Goal: Task Accomplishment & Management: Manage account settings

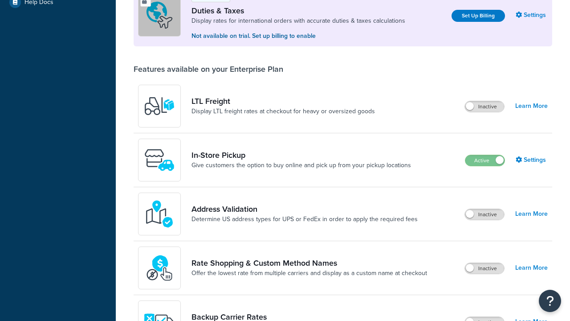
scroll to position [272, 0]
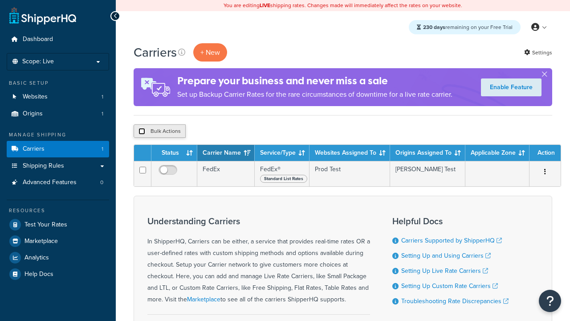
click at [142, 131] on input "checkbox" at bounding box center [142, 131] width 7 height 7
checkbox input "true"
click at [240, 131] on button "Delete" at bounding box center [237, 130] width 31 height 13
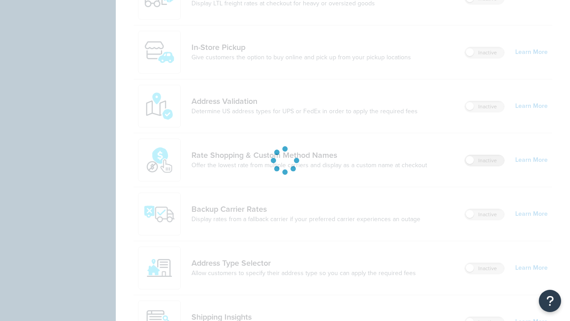
click at [485, 155] on label "Inactive" at bounding box center [484, 160] width 39 height 11
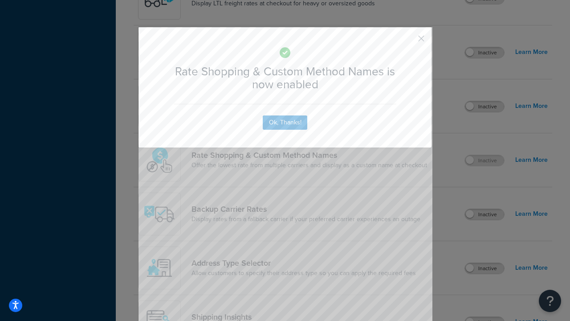
scroll to position [552, 0]
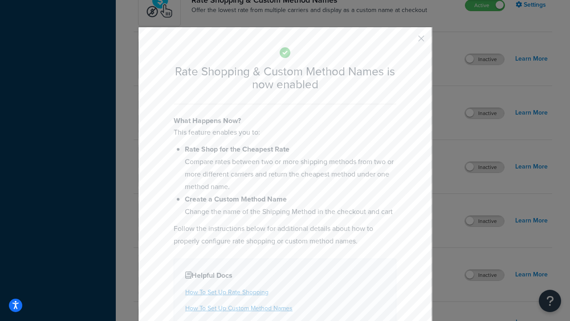
click at [408, 41] on button "button" at bounding box center [408, 42] width 2 height 2
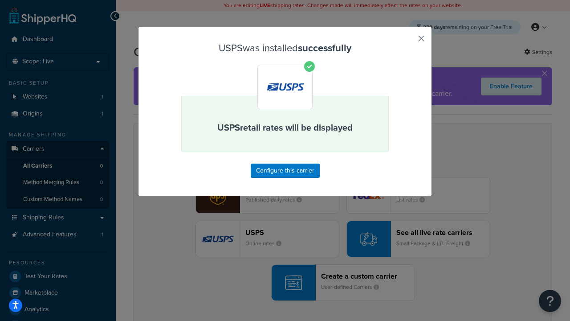
click at [408, 41] on button "button" at bounding box center [408, 42] width 2 height 2
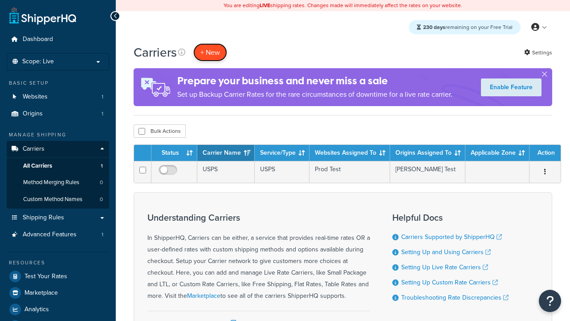
click at [210, 52] on button "+ New" at bounding box center [210, 52] width 34 height 18
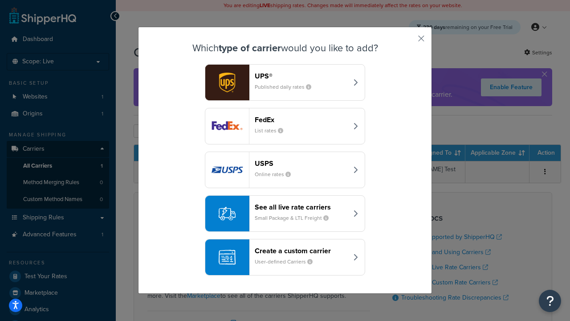
click at [285, 213] on div "See all live rate carriers Small Package & LTL Freight" at bounding box center [301, 213] width 93 height 21
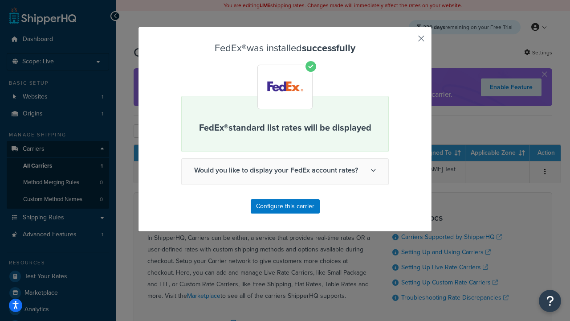
click at [408, 41] on button "button" at bounding box center [408, 42] width 2 height 2
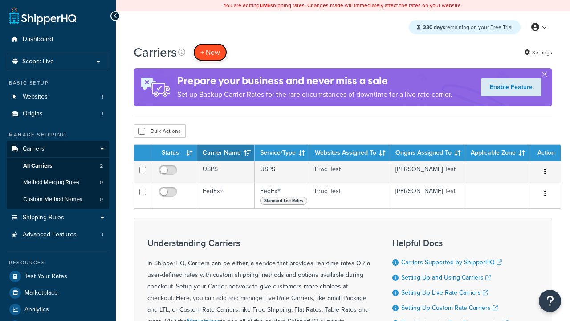
click at [210, 52] on button "+ New" at bounding box center [210, 52] width 34 height 18
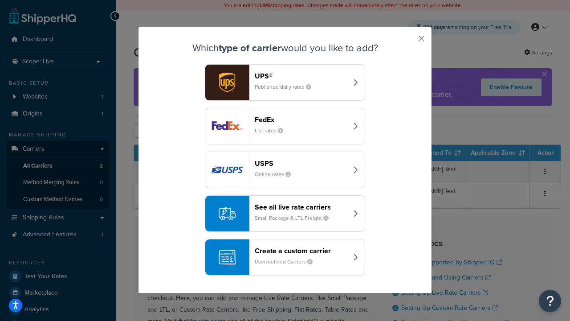
click at [285, 213] on div "See all live rate carriers Small Package & LTL Freight" at bounding box center [301, 213] width 93 height 21
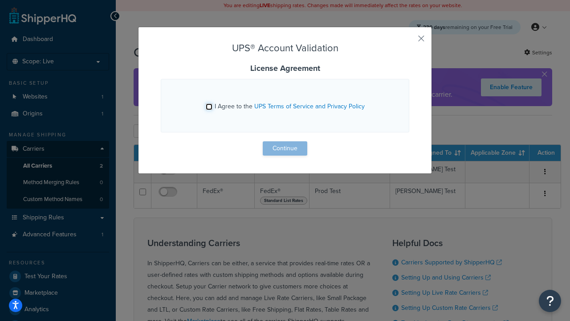
click at [209, 106] on input "I Agree to the UPS Terms of Service and Privacy Policy" at bounding box center [209, 106] width 7 height 7
checkbox input "true"
click at [285, 148] on button "Continue" at bounding box center [285, 148] width 45 height 14
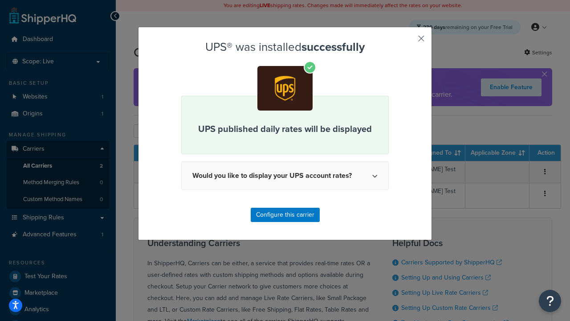
click at [408, 41] on button "button" at bounding box center [408, 42] width 2 height 2
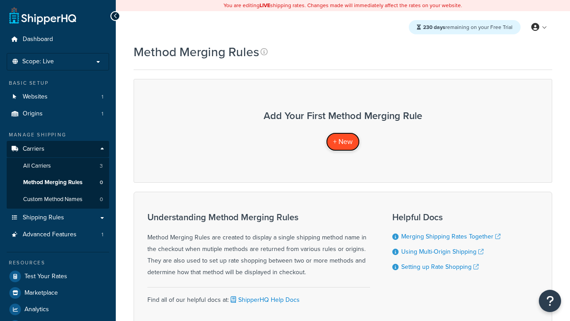
click at [343, 141] on span "+ New" at bounding box center [343, 141] width 20 height 10
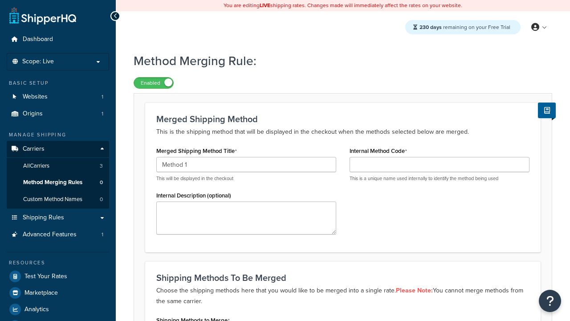
type input "Method 1"
type input "001"
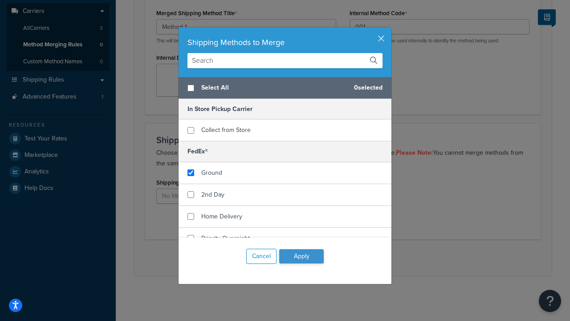
click at [212, 172] on span "Ground" at bounding box center [211, 172] width 21 height 9
checkbox input "true"
click at [302, 256] on button "Apply" at bounding box center [301, 256] width 45 height 14
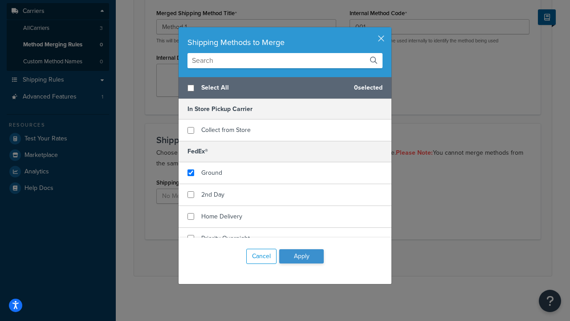
scroll to position [0, 0]
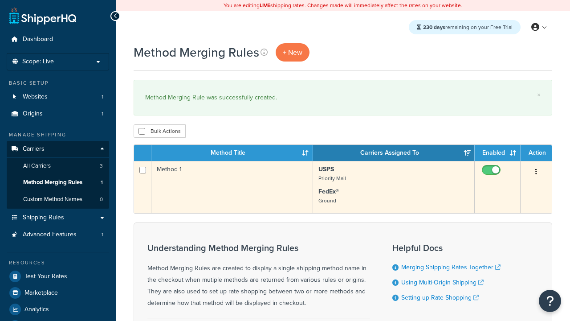
click at [536, 172] on icon "button" at bounding box center [537, 171] width 2 height 6
click at [0, 0] on link "Edit" at bounding box center [0, 0] width 0 height 0
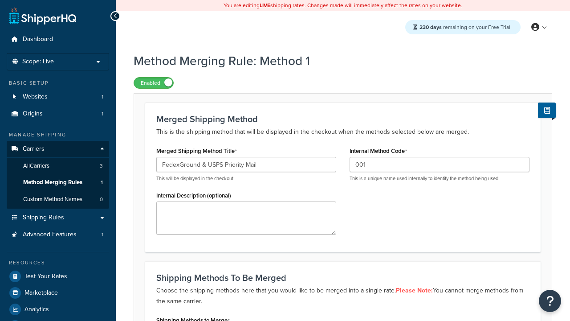
scroll to position [224, 0]
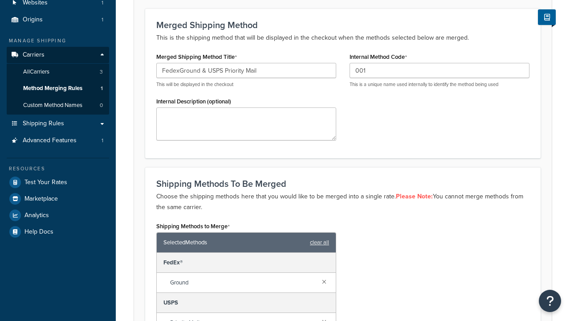
type input "FedexGround & USPS Priority Mail"
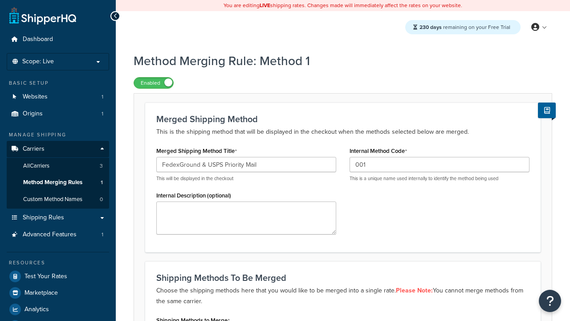
scroll to position [0, 0]
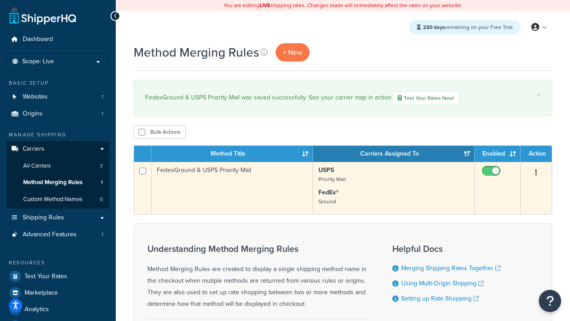
click at [536, 174] on icon "button" at bounding box center [537, 172] width 2 height 6
click at [0, 0] on link "Duplicate" at bounding box center [0, 0] width 0 height 0
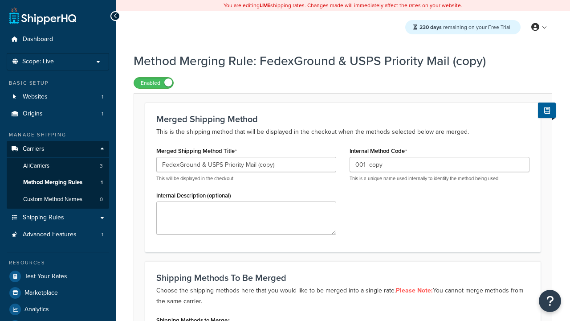
scroll to position [138, 0]
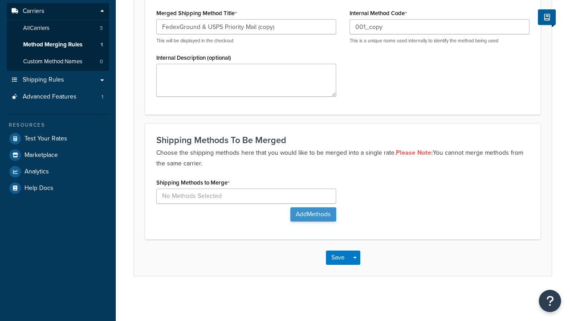
click at [312, 214] on button "Add Methods" at bounding box center [314, 214] width 46 height 14
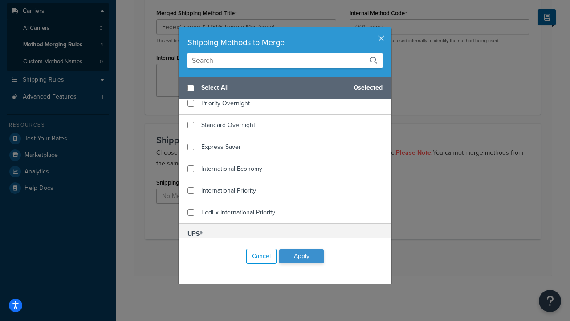
click at [222, 86] on span "Home Delivery" at bounding box center [221, 81] width 41 height 9
checkbox input "true"
click at [220, 250] on span "UPS® Ground" at bounding box center [219, 254] width 37 height 9
checkbox input "true"
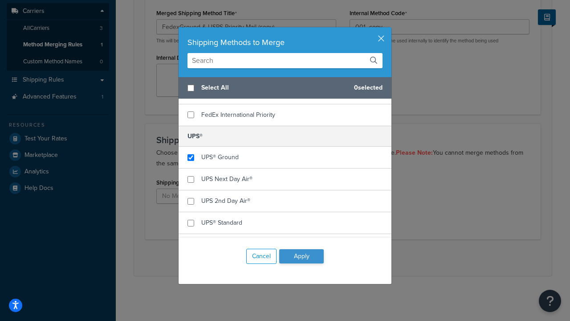
click at [302, 256] on button "Apply" at bounding box center [301, 256] width 45 height 14
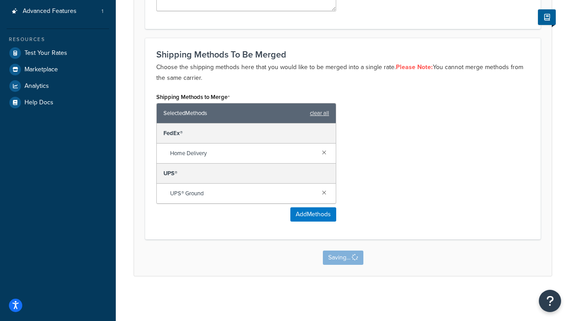
scroll to position [0, 0]
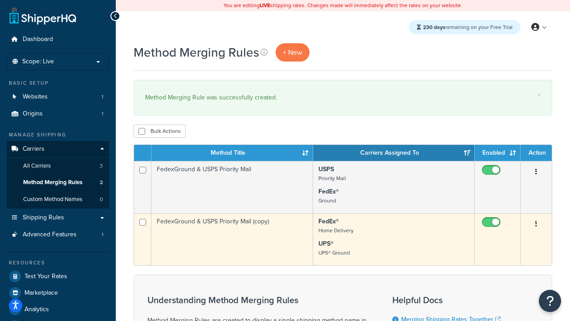
click at [536, 225] on icon "button" at bounding box center [537, 224] width 2 height 6
click at [0, 0] on link "Delete" at bounding box center [0, 0] width 0 height 0
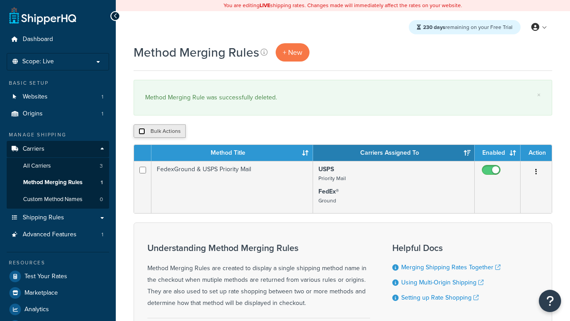
click at [142, 131] on input "checkbox" at bounding box center [142, 131] width 7 height 7
checkbox input "true"
click at [0, 0] on button "Delete" at bounding box center [0, 0] width 0 height 0
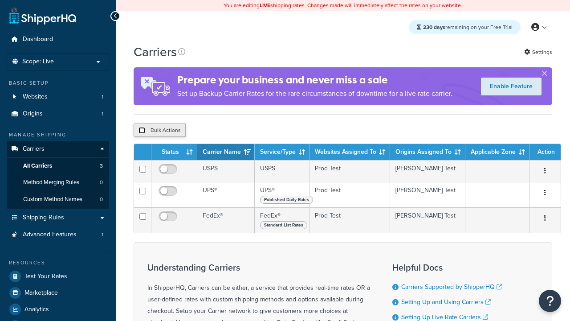
click at [142, 131] on input "checkbox" at bounding box center [142, 130] width 7 height 7
checkbox input "true"
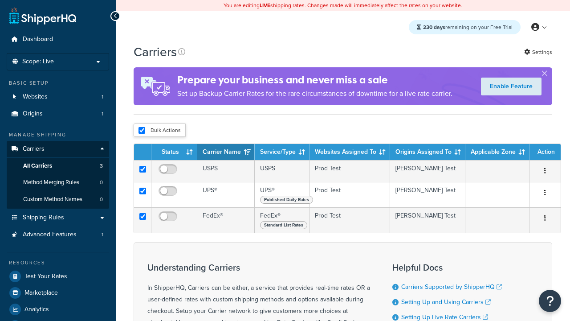
click at [0, 0] on button "Delete" at bounding box center [0, 0] width 0 height 0
